Goal: Task Accomplishment & Management: Manage account settings

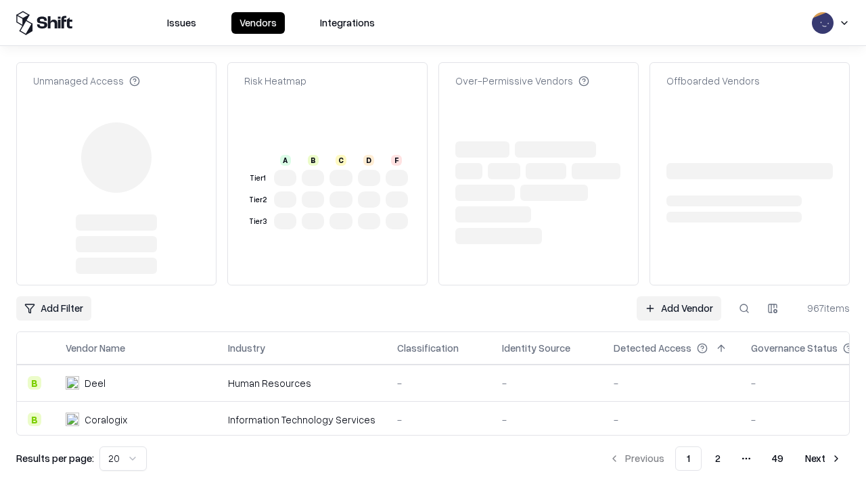
click at [678, 296] on link "Add Vendor" at bounding box center [678, 308] width 85 height 24
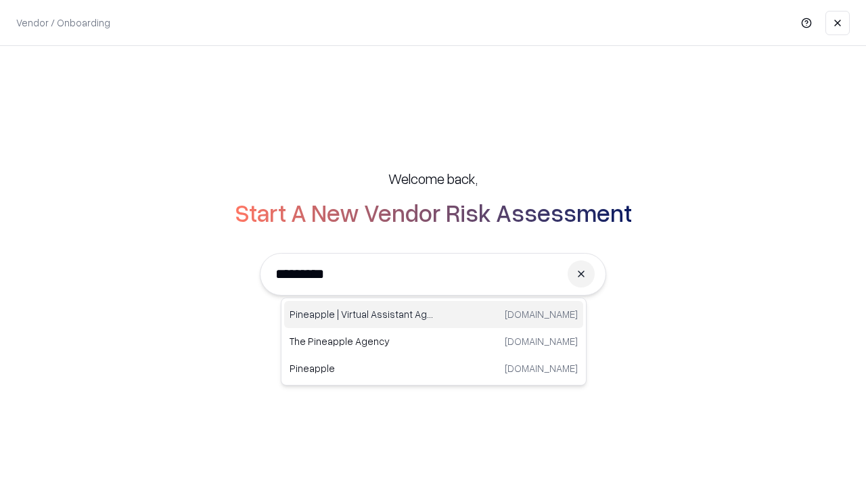
click at [434, 315] on div "Pineapple | Virtual Assistant Agency [DOMAIN_NAME]" at bounding box center [433, 314] width 299 height 27
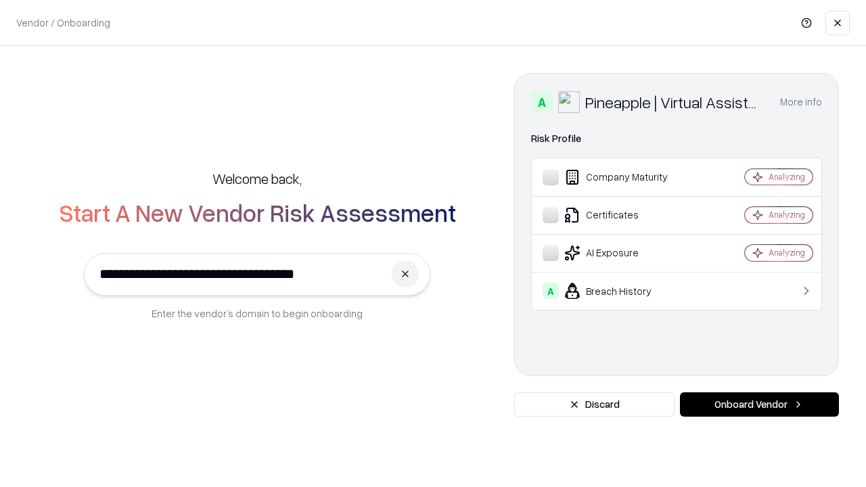
type input "**********"
click at [759, 404] on button "Onboard Vendor" at bounding box center [759, 404] width 159 height 24
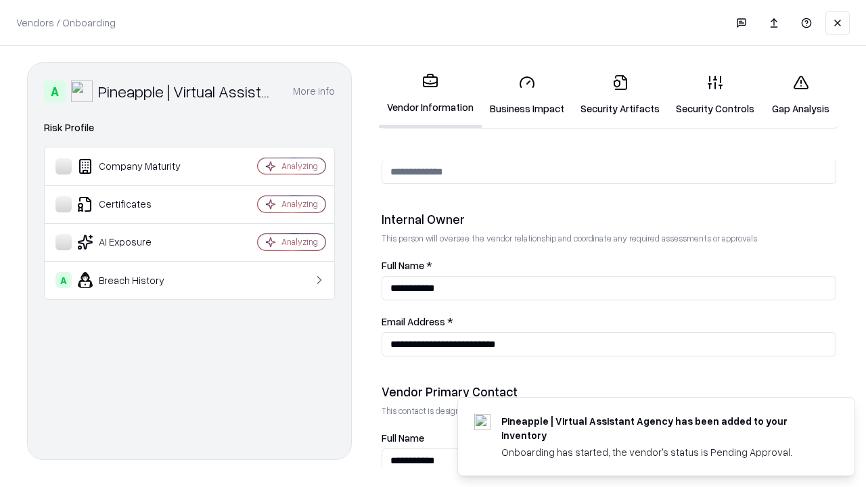
scroll to position [701, 0]
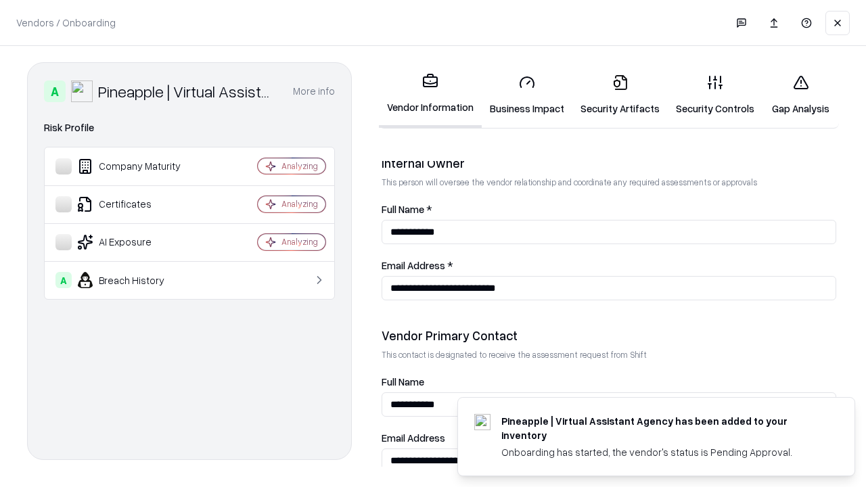
click at [527, 95] on link "Business Impact" at bounding box center [527, 95] width 91 height 63
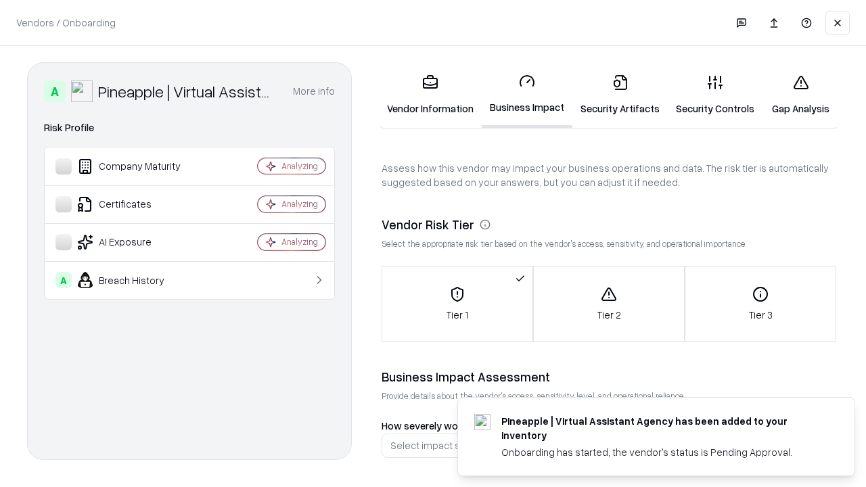
click at [620, 95] on link "Security Artifacts" at bounding box center [619, 95] width 95 height 63
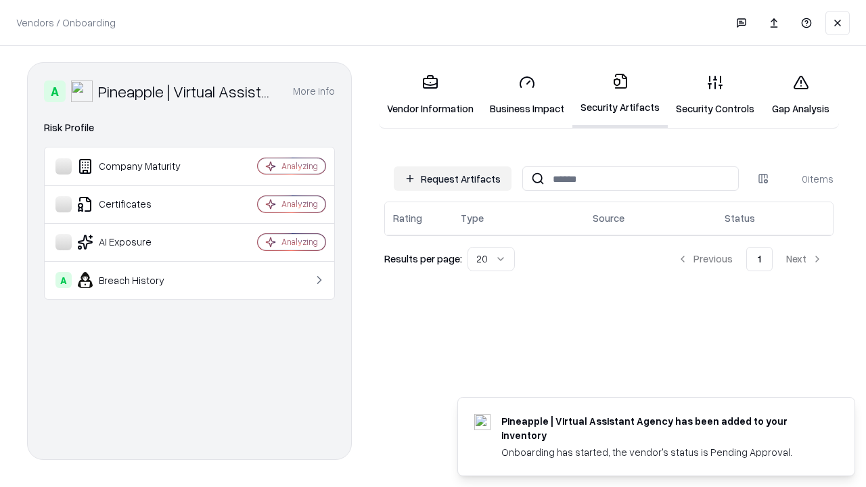
click at [452, 179] on button "Request Artifacts" at bounding box center [453, 178] width 118 height 24
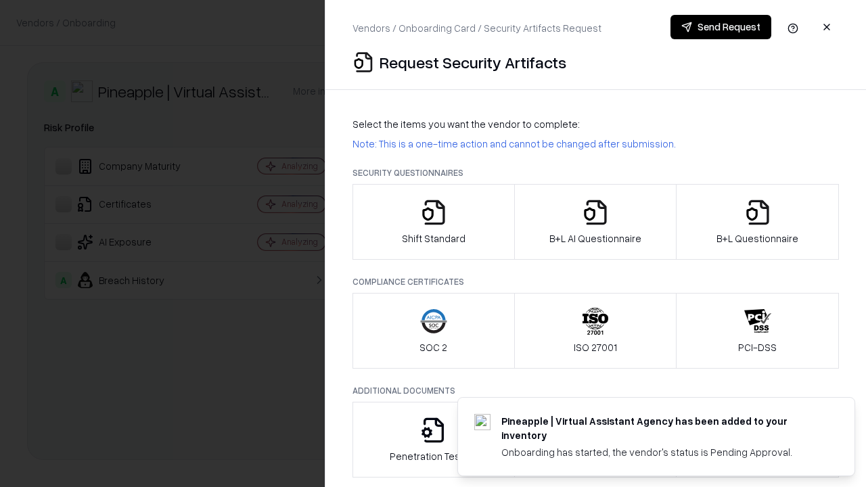
click at [433, 222] on icon "button" at bounding box center [433, 212] width 27 height 27
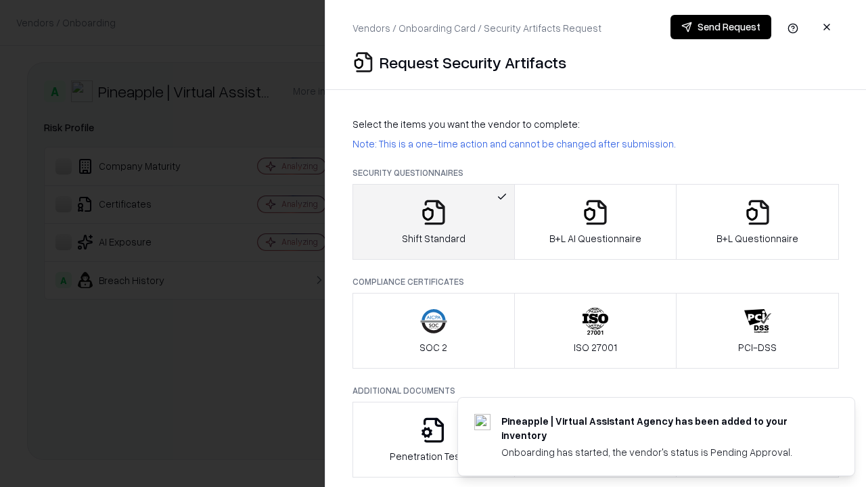
click at [720, 27] on button "Send Request" at bounding box center [720, 27] width 101 height 24
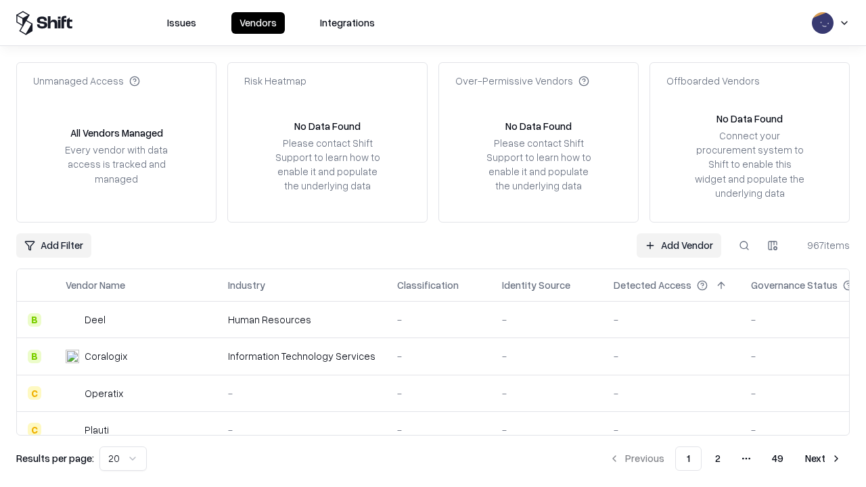
click at [744, 245] on button at bounding box center [744, 245] width 24 height 24
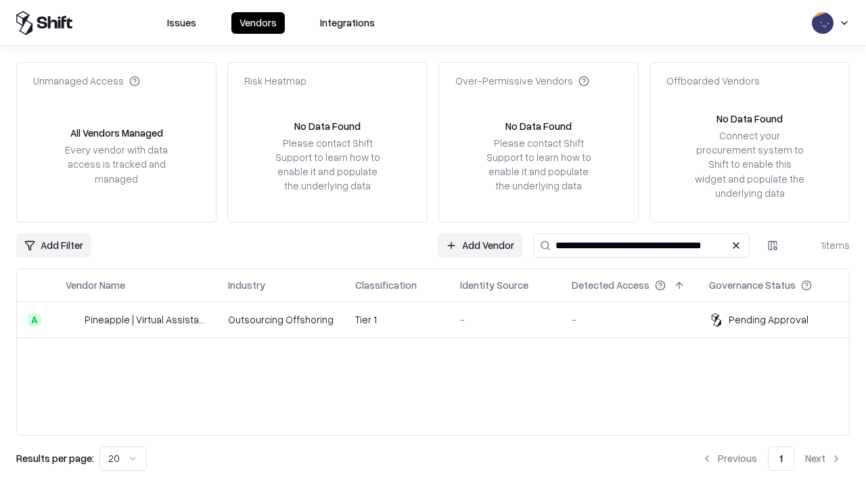
type input "**********"
click at [441, 319] on td "Tier 1" at bounding box center [396, 320] width 105 height 37
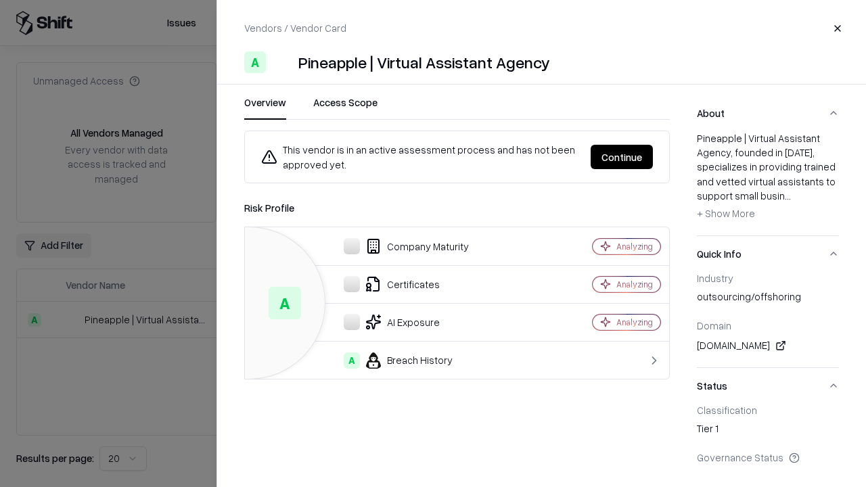
click at [622, 157] on button "Continue" at bounding box center [621, 157] width 62 height 24
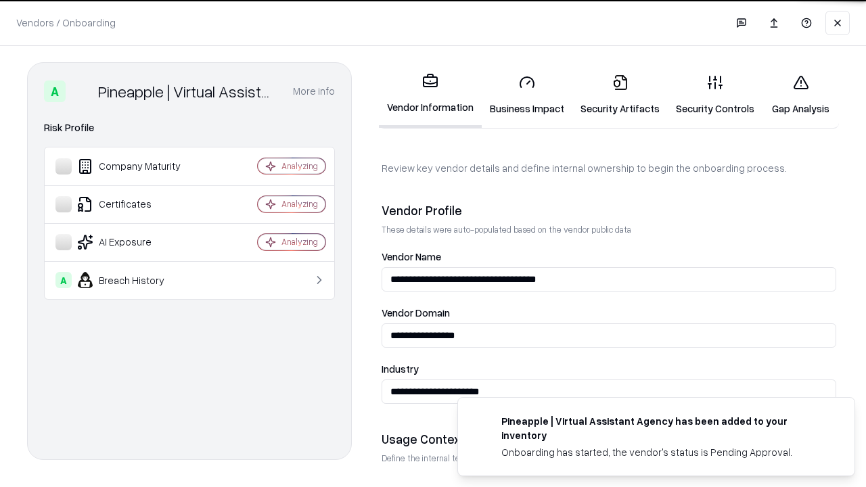
click at [620, 95] on link "Security Artifacts" at bounding box center [619, 95] width 95 height 63
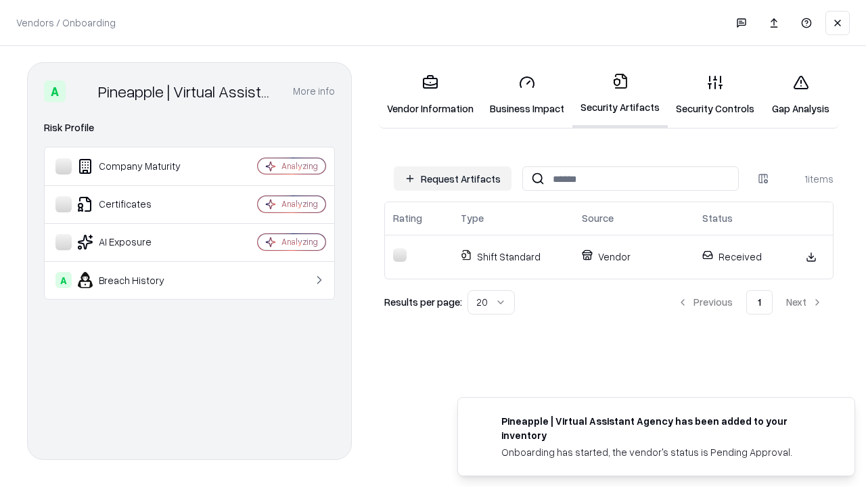
click at [800, 95] on link "Gap Analysis" at bounding box center [800, 95] width 76 height 63
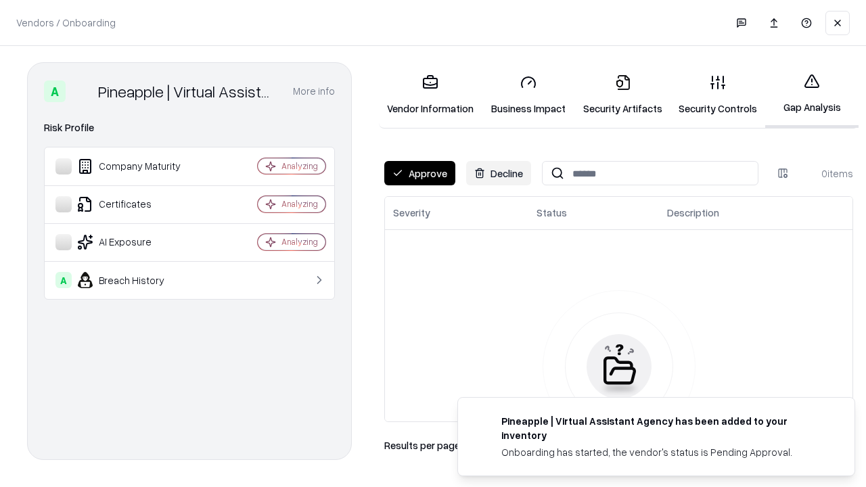
click at [419, 173] on button "Approve" at bounding box center [419, 173] width 71 height 24
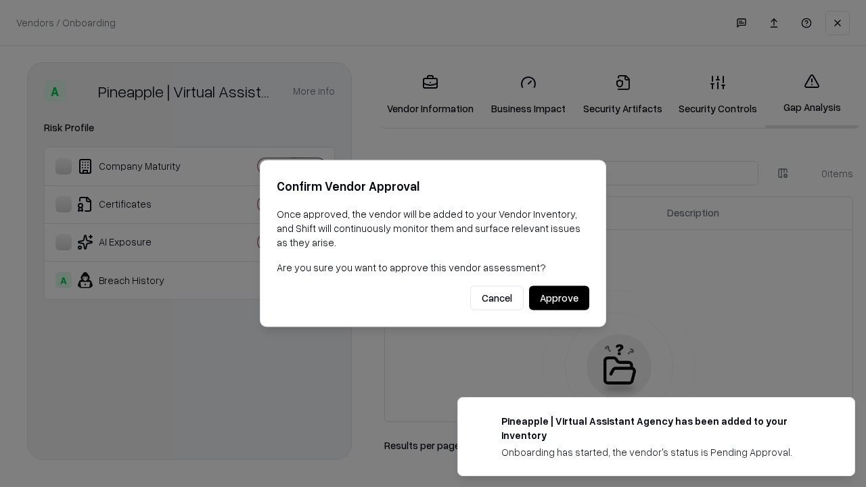
click at [559, 298] on button "Approve" at bounding box center [559, 298] width 60 height 24
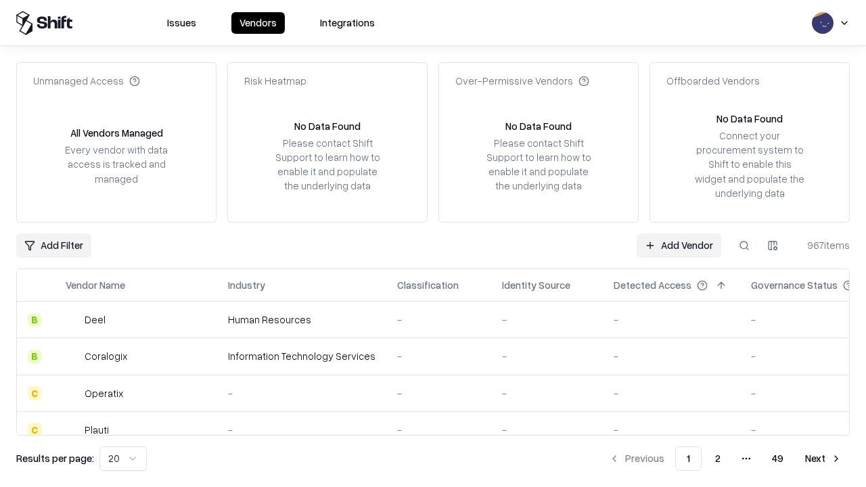
type input "**********"
click at [678, 245] on link "Add Vendor" at bounding box center [678, 245] width 85 height 24
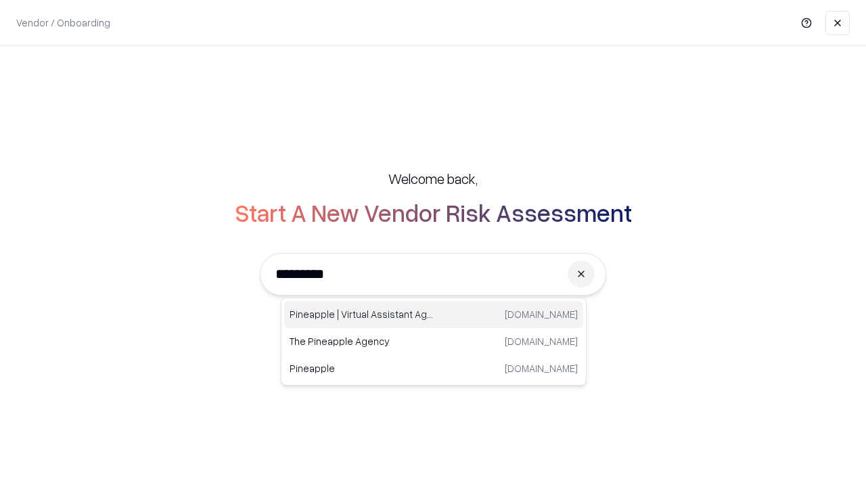
click at [434, 315] on div "Pineapple | Virtual Assistant Agency [DOMAIN_NAME]" at bounding box center [433, 314] width 299 height 27
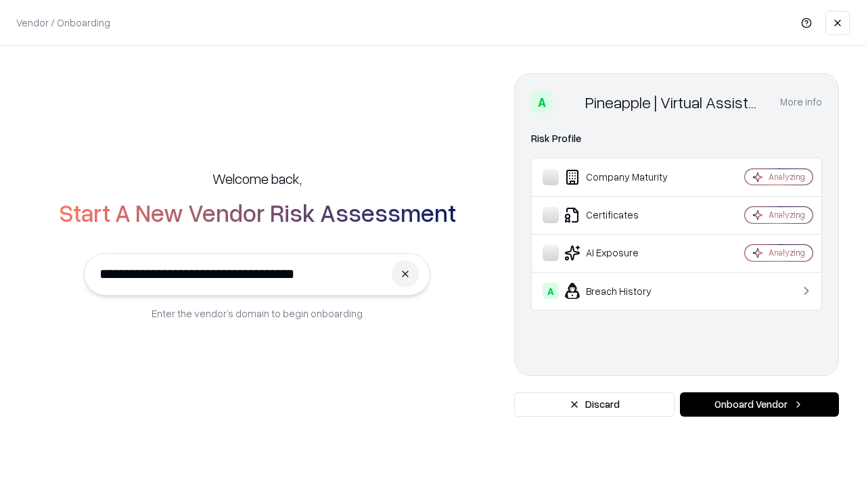
type input "**********"
click at [759, 404] on button "Onboard Vendor" at bounding box center [759, 404] width 159 height 24
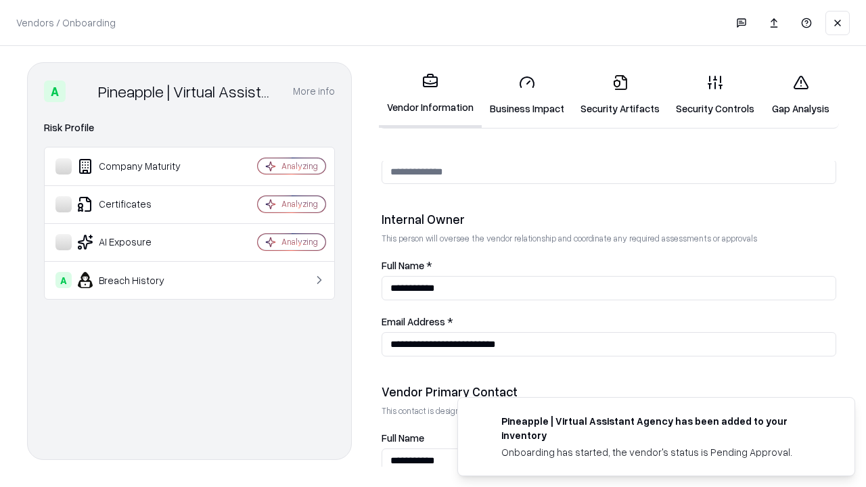
scroll to position [701, 0]
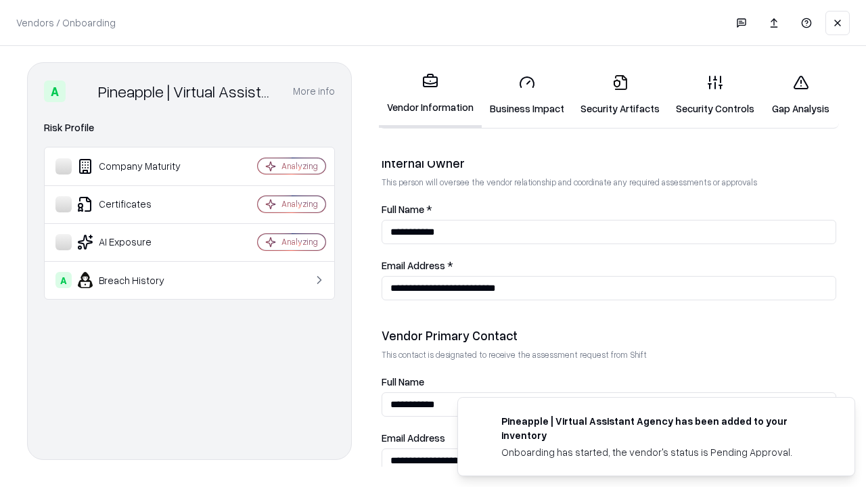
click at [800, 95] on link "Gap Analysis" at bounding box center [800, 95] width 76 height 63
